Goal: Transaction & Acquisition: Purchase product/service

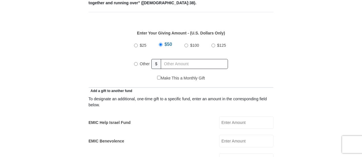
scroll to position [228, 0]
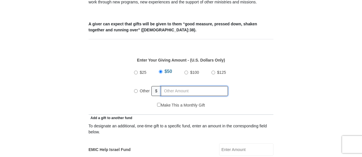
radio input "true"
click at [177, 86] on input "text" at bounding box center [195, 91] width 65 height 10
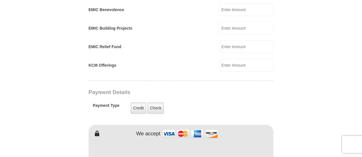
scroll to position [399, 0]
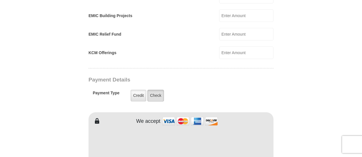
type input "210"
click at [151, 90] on label "Check" at bounding box center [155, 96] width 17 height 12
click at [0, 0] on input "Check" at bounding box center [0, 0] width 0 height 0
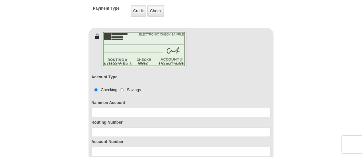
scroll to position [484, 0]
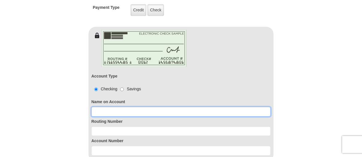
click at [103, 107] on input at bounding box center [180, 112] width 179 height 10
type input "Betty C Callender"
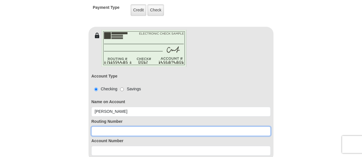
click at [93, 126] on input at bounding box center [180, 131] width 179 height 10
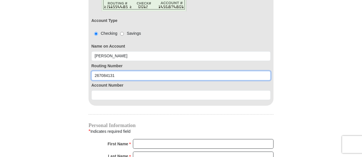
scroll to position [541, 0]
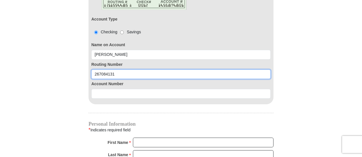
type input "267084131"
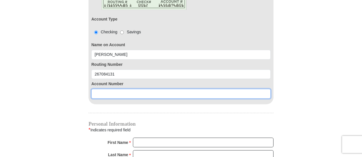
click at [106, 89] on input at bounding box center [180, 94] width 179 height 10
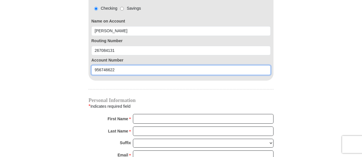
scroll to position [598, 0]
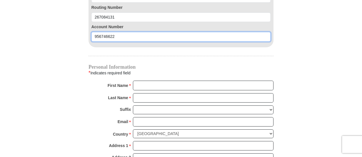
type input "956746622"
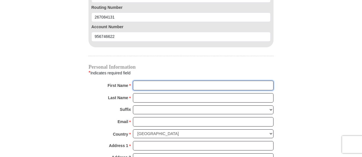
click at [163, 81] on input "First Name *" at bounding box center [203, 86] width 141 height 10
type input "Betty C"
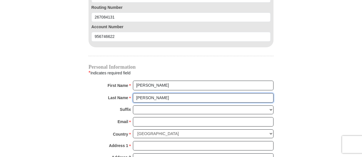
type input "Callender"
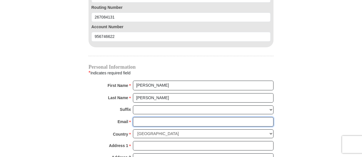
click at [151, 117] on input "Email *" at bounding box center [203, 122] width 141 height 10
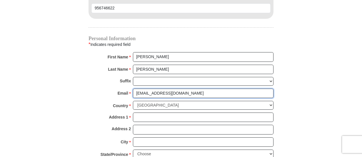
scroll to position [655, 0]
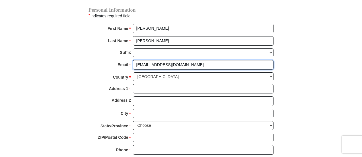
type input "chrissylist08@gmail.com"
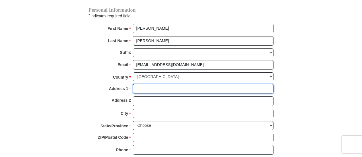
click at [148, 84] on input "Address 1 *" at bounding box center [203, 89] width 141 height 10
type input "4641 Palm Tree Blvd Apt 5"
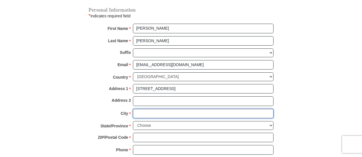
click at [147, 109] on input "City *" at bounding box center [203, 114] width 141 height 10
type input "Cape Coral"
click at [144, 121] on select "Choose Alabama Alaska American Samoa Arizona Arkansas Armed Forces Americas Arm…" at bounding box center [203, 125] width 141 height 9
select select "FL"
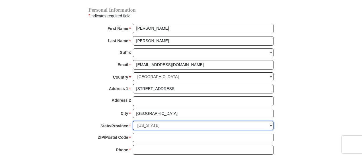
click at [133, 121] on select "Choose Alabama Alaska American Samoa Arizona Arkansas Armed Forces Americas Arm…" at bounding box center [203, 125] width 141 height 9
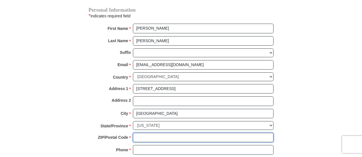
click at [141, 133] on input "ZIP/Postal Code *" at bounding box center [203, 138] width 141 height 10
type input "33904"
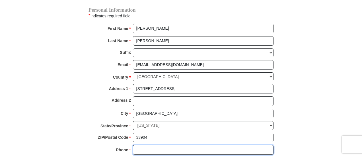
click at [141, 145] on input "Phone * *" at bounding box center [203, 150] width 141 height 10
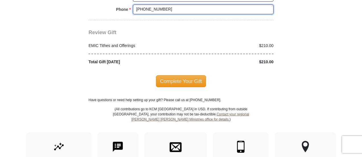
scroll to position [797, 0]
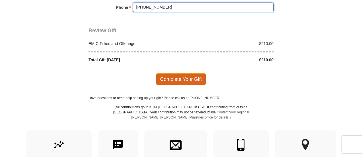
type input "239-220-8706"
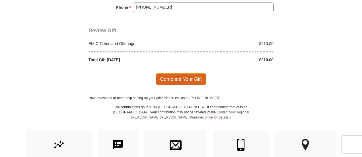
click at [182, 73] on span "Complete Your Gift" at bounding box center [181, 79] width 50 height 12
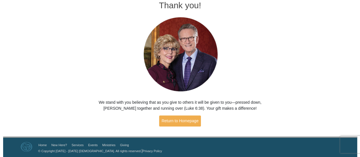
scroll to position [32, 0]
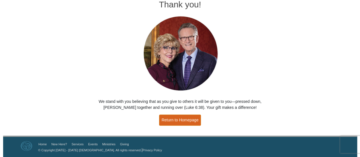
click at [165, 121] on link "Return to Homepage" at bounding box center [180, 119] width 42 height 11
